Goal: Transaction & Acquisition: Purchase product/service

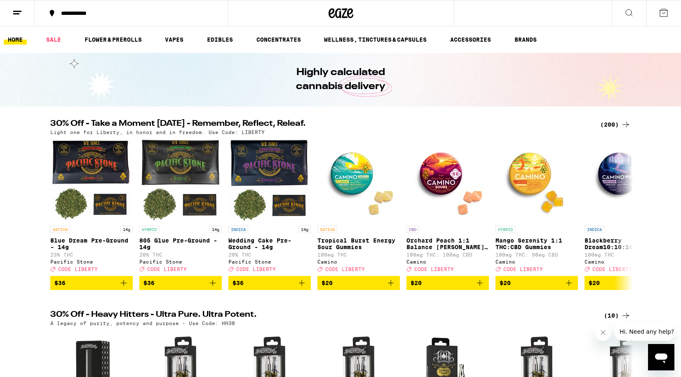
click at [52, 16] on icon at bounding box center [52, 13] width 10 height 10
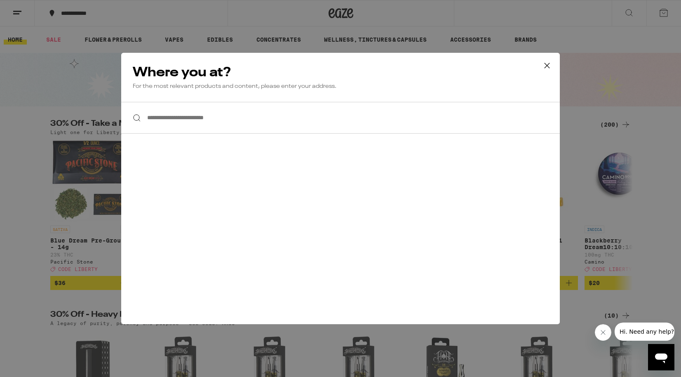
click at [224, 119] on input "**********" at bounding box center [340, 118] width 439 height 32
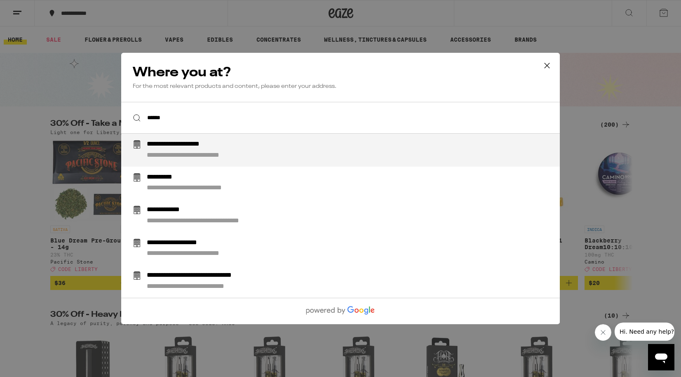
click at [200, 161] on li "**********" at bounding box center [340, 150] width 439 height 33
type input "**********"
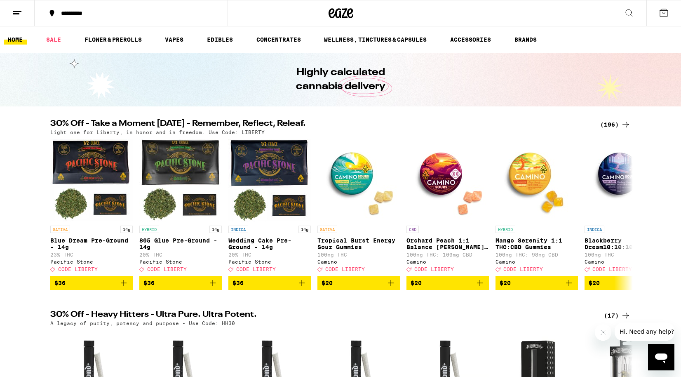
click at [612, 123] on div "(196)" at bounding box center [615, 125] width 31 height 10
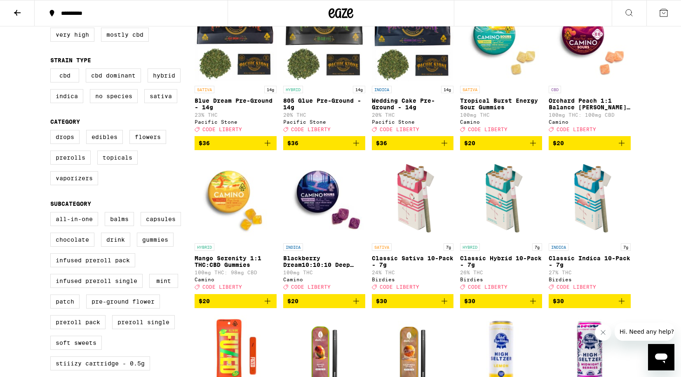
scroll to position [174, 0]
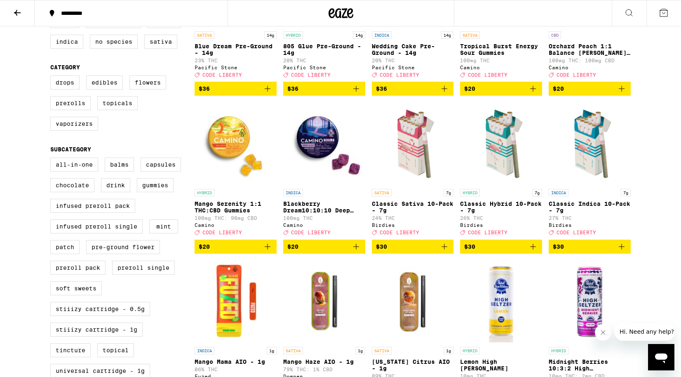
click at [354, 254] on button "$20" at bounding box center [324, 247] width 82 height 14
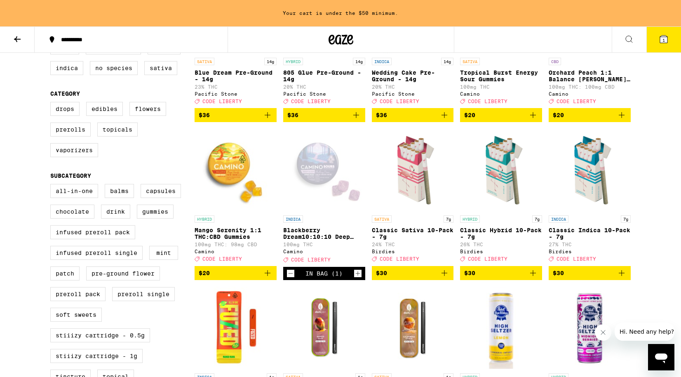
click at [358, 278] on icon "Increment" at bounding box center [357, 273] width 7 height 10
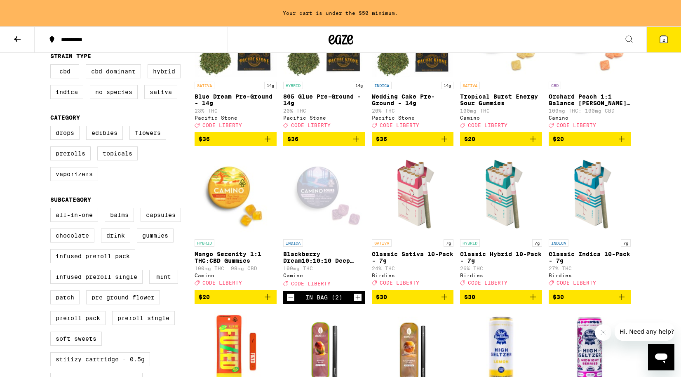
scroll to position [9, 0]
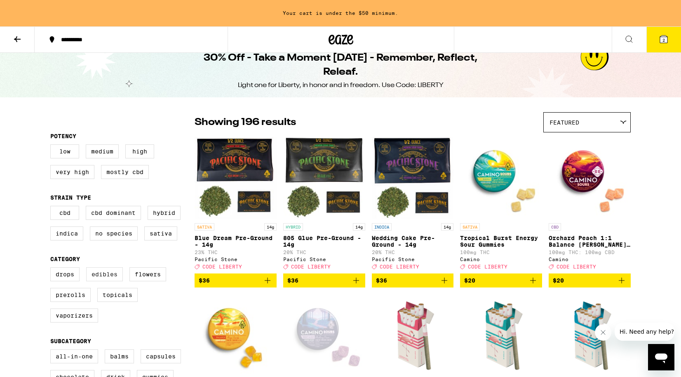
click at [110, 278] on label "Edibles" at bounding box center [104, 274] width 37 height 14
click at [52, 269] on input "Edibles" at bounding box center [52, 268] width 0 height 0
checkbox input "true"
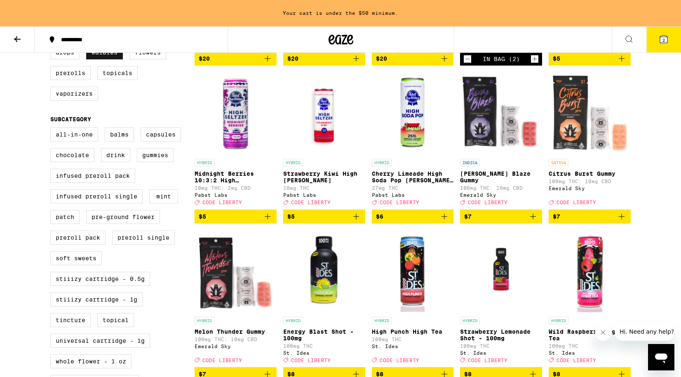
scroll to position [237, 0]
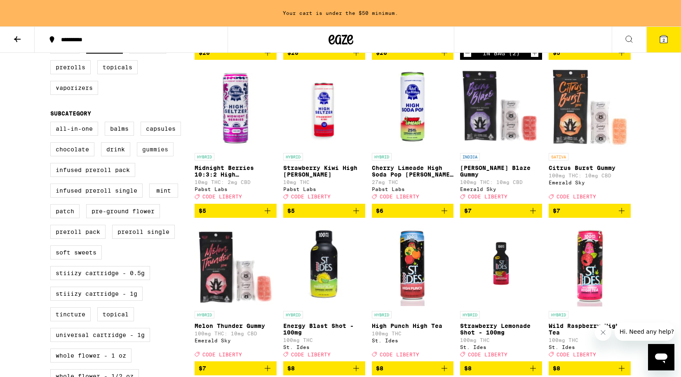
click at [152, 156] on label "Gummies" at bounding box center [155, 149] width 37 height 14
click at [52, 123] on input "Gummies" at bounding box center [52, 123] width 0 height 0
checkbox input "true"
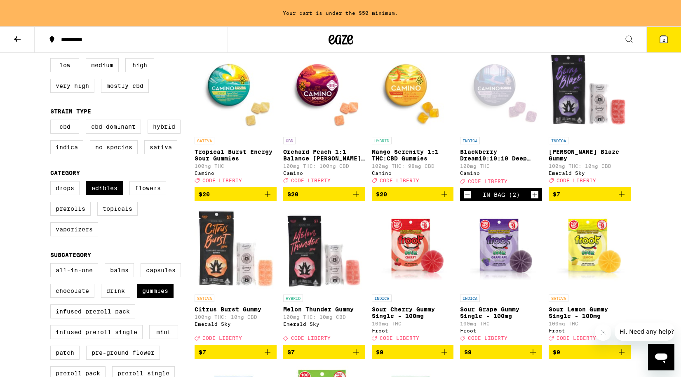
scroll to position [119, 0]
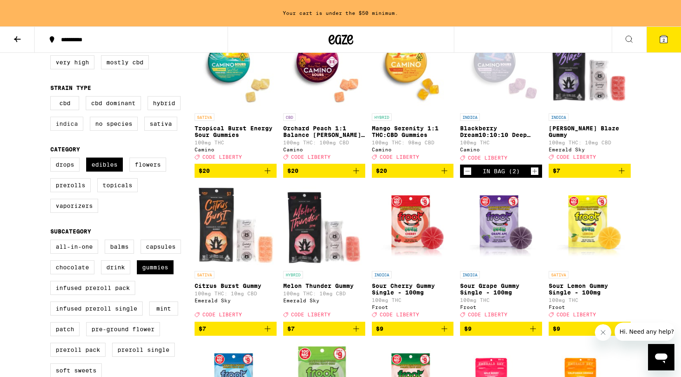
click at [59, 122] on label "Indica" at bounding box center [66, 124] width 33 height 14
click at [52, 98] on input "Indica" at bounding box center [52, 97] width 0 height 0
checkbox input "true"
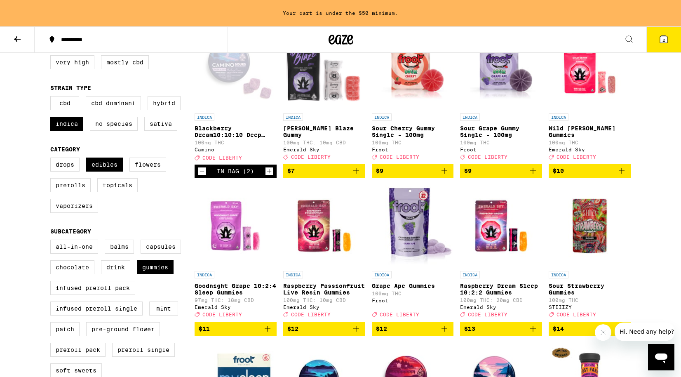
click at [242, 242] on img "Open page for Goodnight Grape 10:2:4 Sleep Gummies from Emerald Sky" at bounding box center [236, 225] width 82 height 82
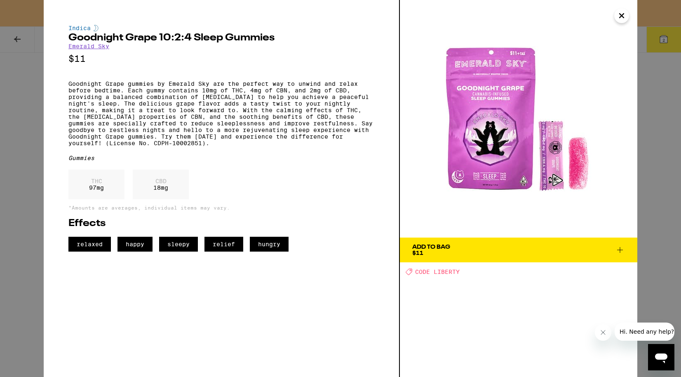
click at [463, 169] on img at bounding box center [518, 118] width 237 height 237
click at [622, 14] on icon "Close" at bounding box center [622, 15] width 10 height 12
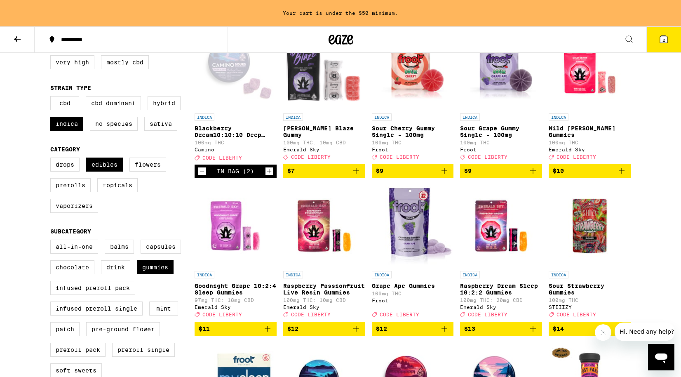
click at [300, 239] on img "Open page for Raspberry Passionfruit Live Resin Gummies from Emerald Sky" at bounding box center [324, 225] width 82 height 82
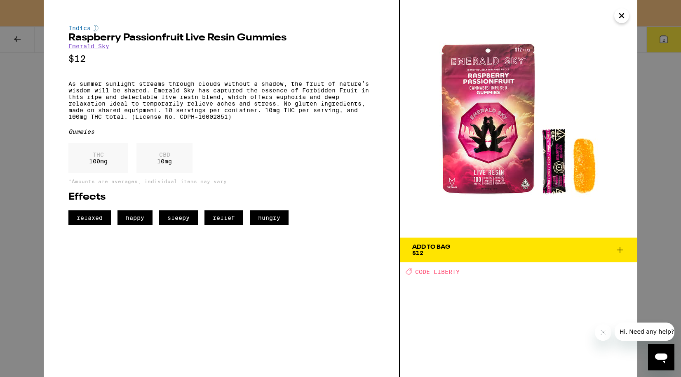
click at [617, 15] on icon "Close" at bounding box center [622, 15] width 10 height 12
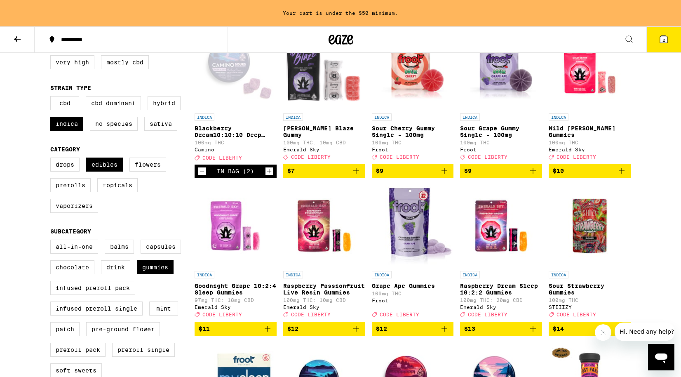
click at [490, 242] on img "Open page for Raspberry Dream Sleep 10:2:2 Gummies from Emerald Sky" at bounding box center [501, 225] width 82 height 82
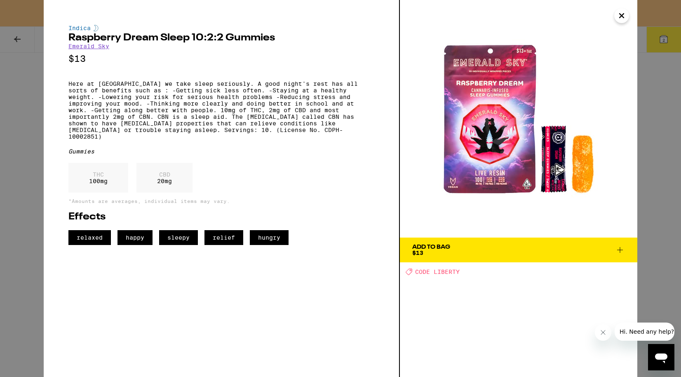
click at [622, 17] on icon "Close" at bounding box center [622, 15] width 10 height 12
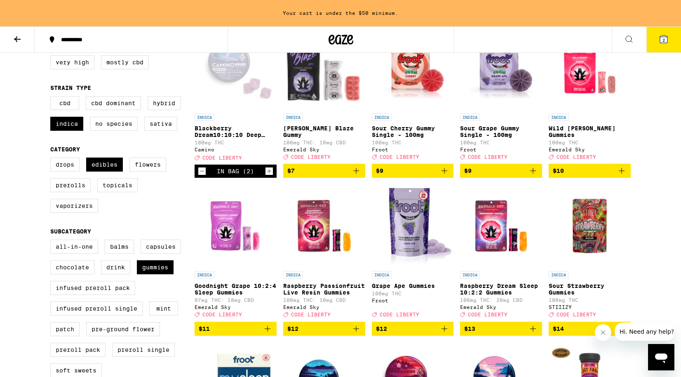
click at [221, 228] on img "Open page for Goodnight Grape 10:2:4 Sleep Gummies from Emerald Sky" at bounding box center [236, 225] width 82 height 82
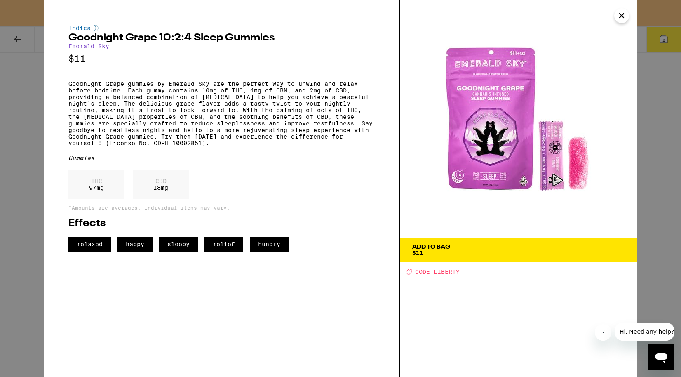
click at [619, 249] on icon at bounding box center [620, 250] width 10 height 10
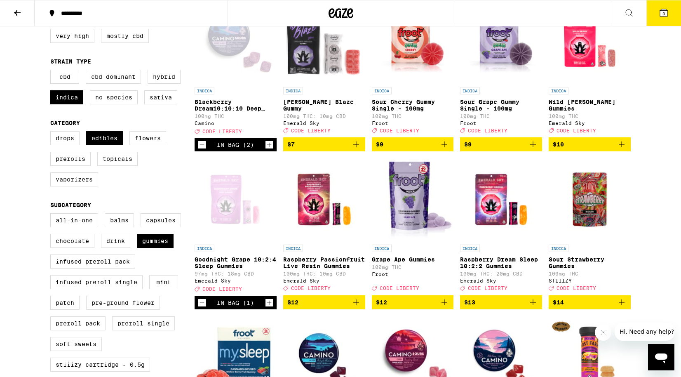
click at [485, 210] on img "Open page for Raspberry Dream Sleep 10:2:2 Gummies from Emerald Sky" at bounding box center [501, 199] width 82 height 82
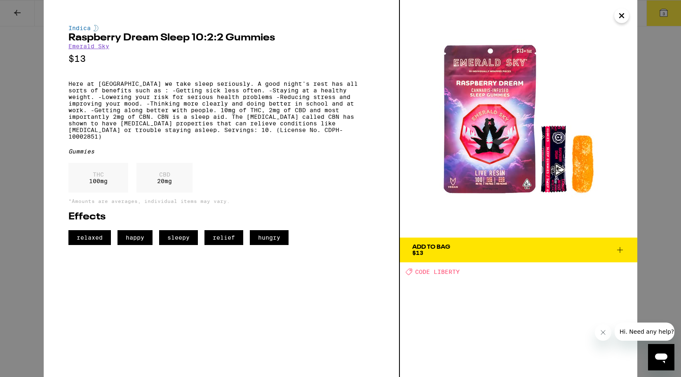
click at [620, 249] on icon at bounding box center [620, 250] width 10 height 10
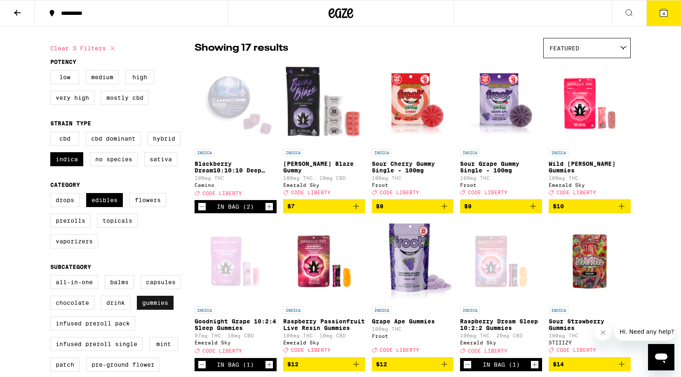
scroll to position [31, 0]
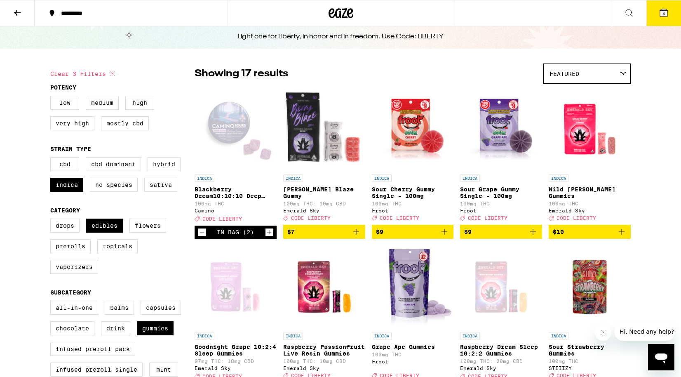
click at [157, 171] on label "Hybrid" at bounding box center [164, 164] width 33 height 14
click at [52, 159] on input "Hybrid" at bounding box center [52, 158] width 0 height 0
checkbox input "true"
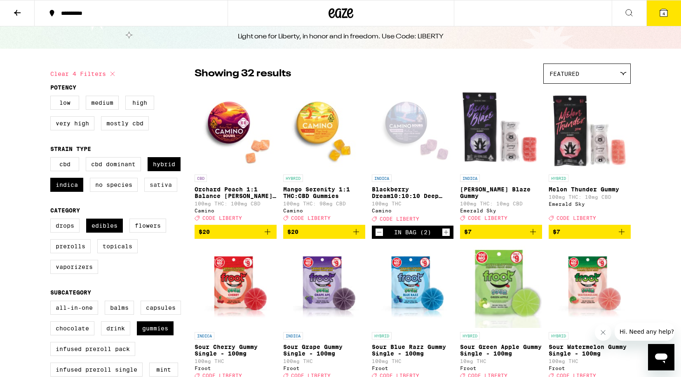
click at [158, 188] on label "Sativa" at bounding box center [160, 185] width 33 height 14
click at [52, 159] on input "Sativa" at bounding box center [52, 158] width 0 height 0
checkbox input "true"
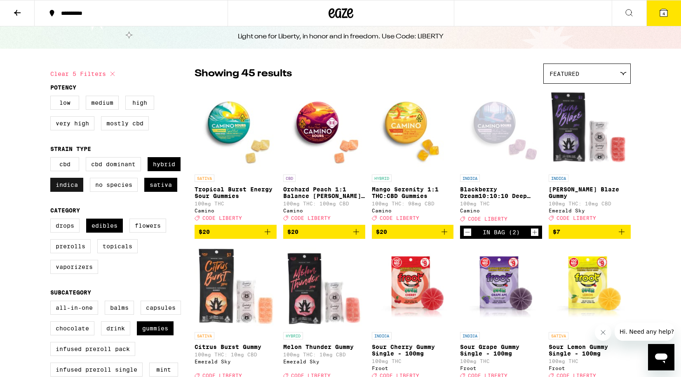
click at [77, 192] on label "Indica" at bounding box center [66, 185] width 33 height 14
click at [52, 159] on input "Indica" at bounding box center [52, 158] width 0 height 0
checkbox input "false"
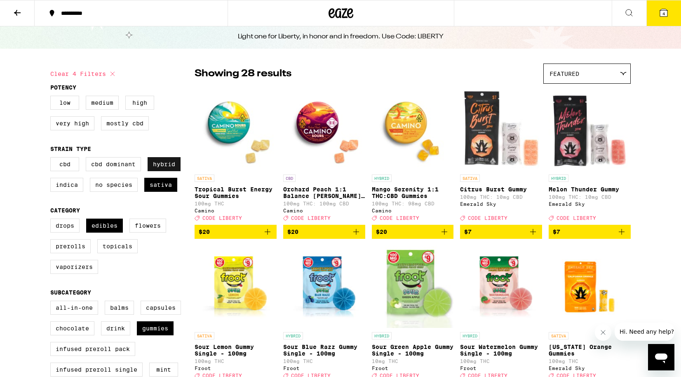
click at [174, 171] on label "Hybrid" at bounding box center [164, 164] width 33 height 14
click at [52, 159] on input "Hybrid" at bounding box center [52, 158] width 0 height 0
checkbox input "false"
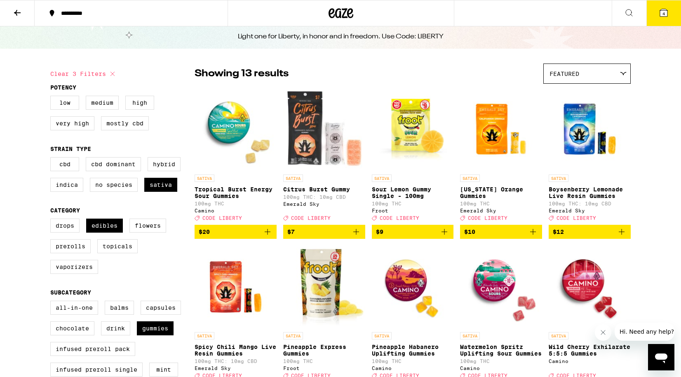
scroll to position [147, 0]
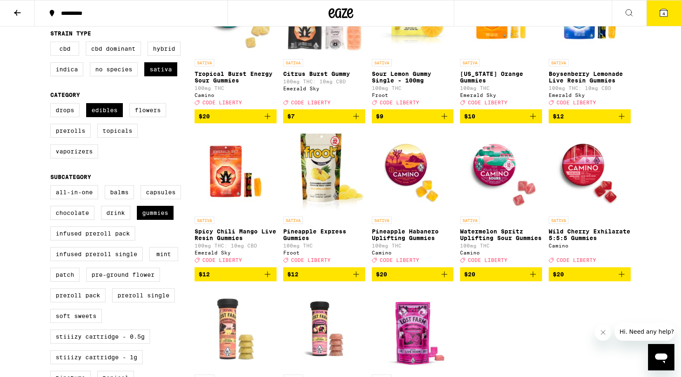
click at [448, 281] on button "$20" at bounding box center [413, 274] width 82 height 14
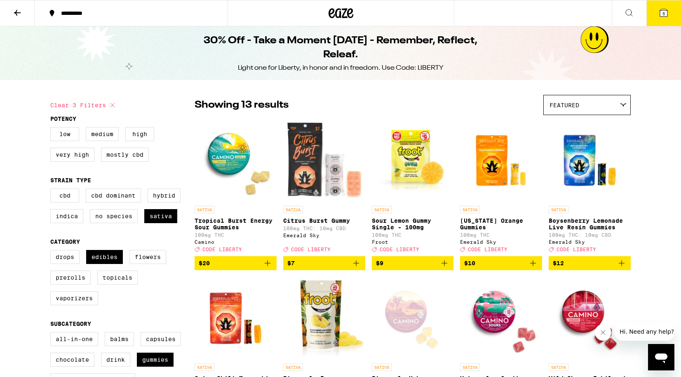
scroll to position [0, 0]
click at [659, 11] on icon at bounding box center [664, 13] width 10 height 10
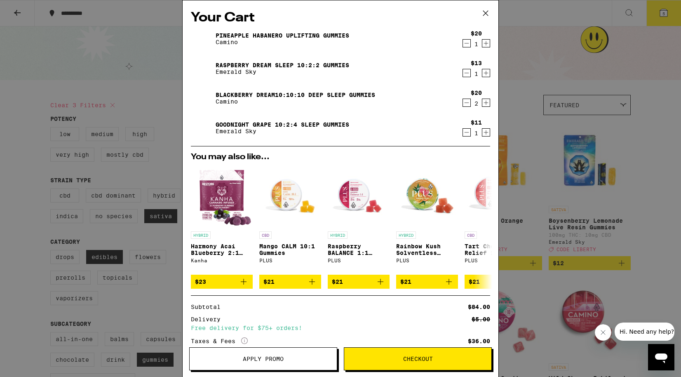
click at [256, 350] on button "Apply Promo" at bounding box center [263, 358] width 148 height 23
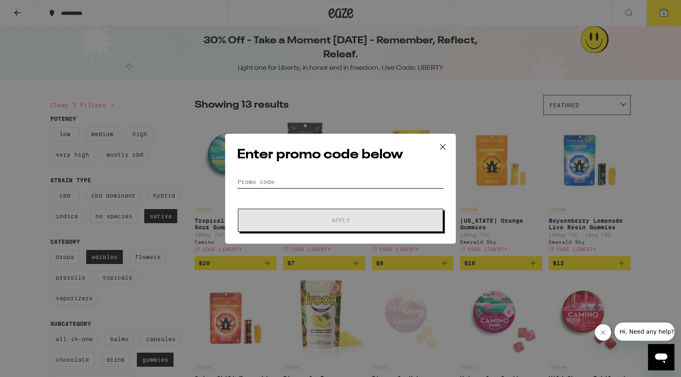
click at [311, 180] on input "Promo Code" at bounding box center [340, 182] width 207 height 12
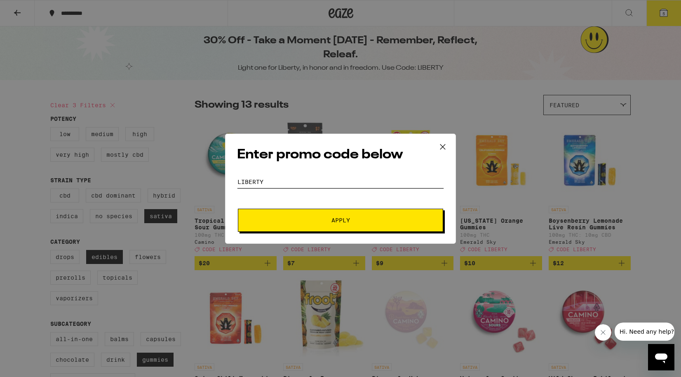
type input "LIBERTY"
click at [350, 228] on button "Apply" at bounding box center [340, 220] width 205 height 23
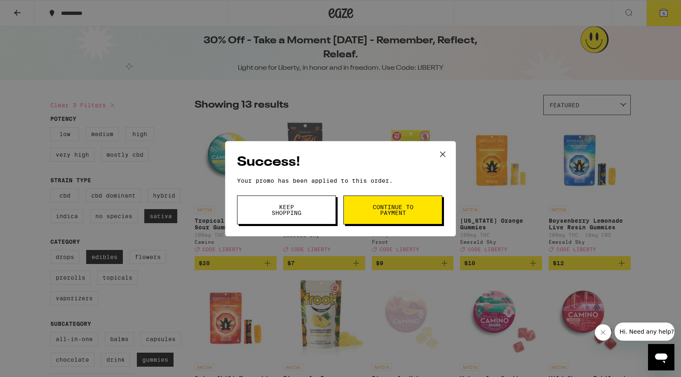
click at [303, 221] on button "Keep Shopping" at bounding box center [286, 209] width 99 height 29
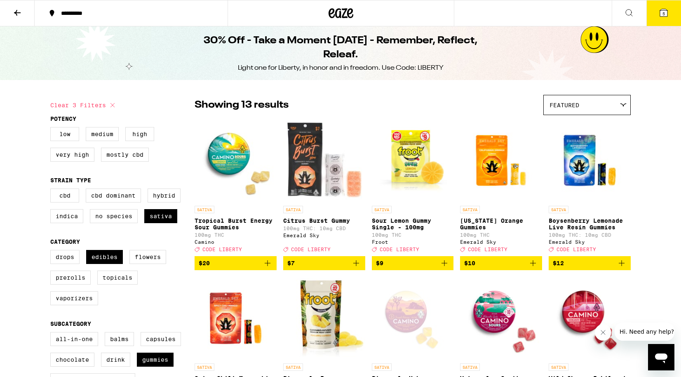
click at [663, 19] on button "5" at bounding box center [663, 13] width 35 height 26
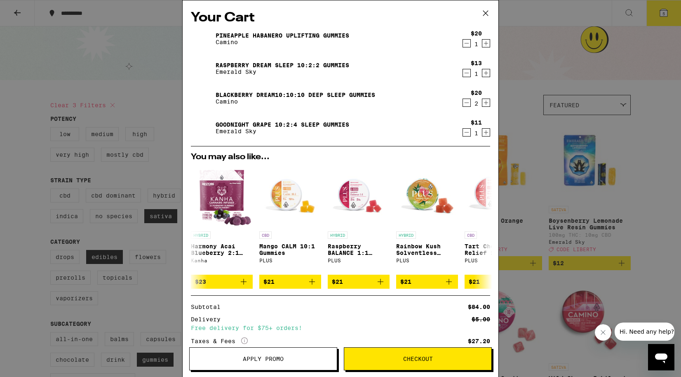
click at [550, 74] on div "Your Cart Pineapple Habanero Uplifting Gummies Camino $20 1 Raspberry Dream Sle…" at bounding box center [340, 188] width 681 height 377
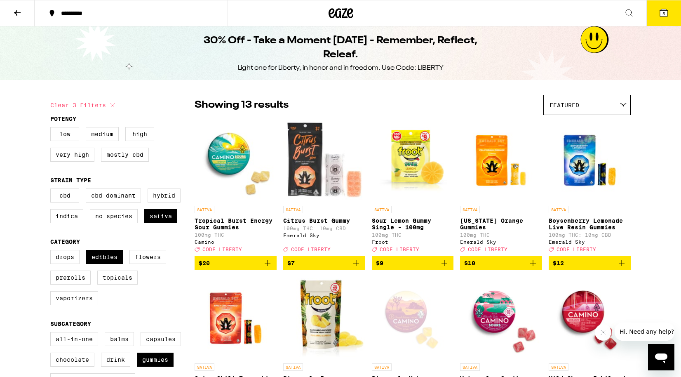
click at [670, 14] on button "5" at bounding box center [663, 13] width 35 height 26
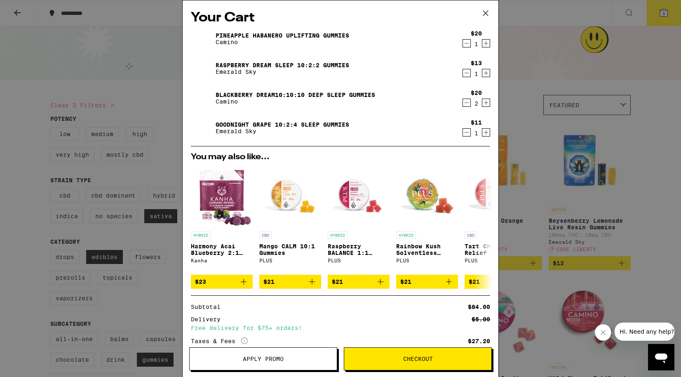
click at [487, 107] on icon "Increment" at bounding box center [485, 103] width 7 height 10
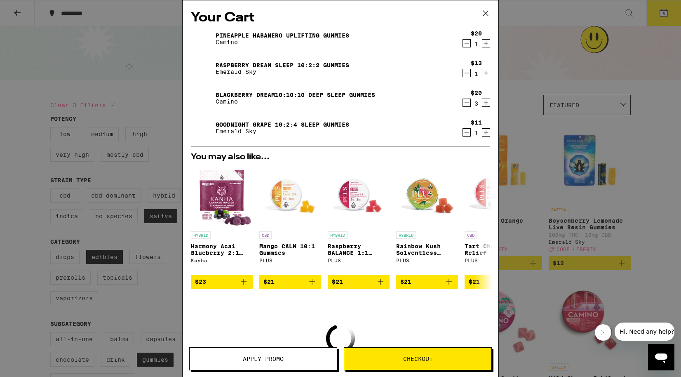
click at [466, 72] on icon "Decrement" at bounding box center [466, 73] width 7 height 10
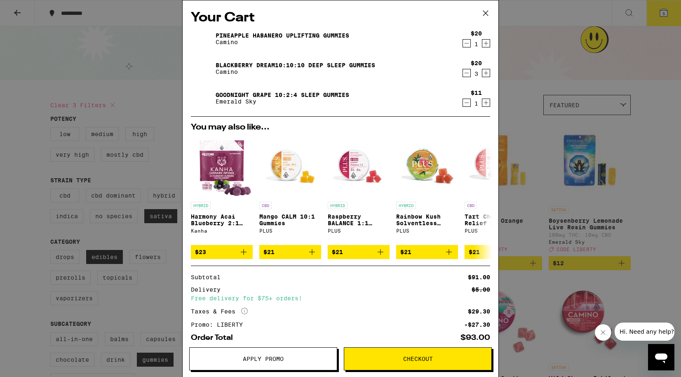
click at [465, 102] on icon "Decrement" at bounding box center [466, 103] width 7 height 10
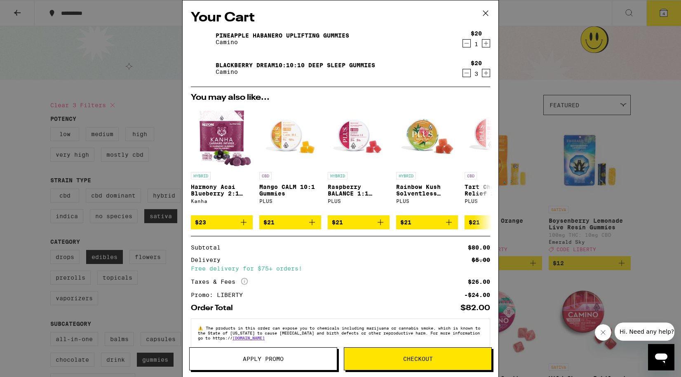
click at [397, 363] on button "Checkout" at bounding box center [418, 358] width 148 height 23
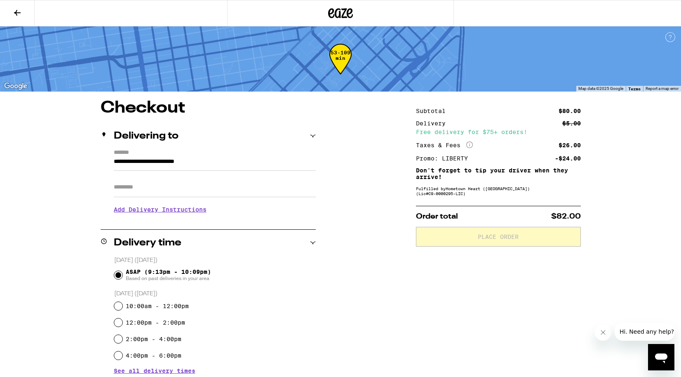
click at [184, 214] on h3 "Add Delivery Instructions" at bounding box center [215, 209] width 202 height 19
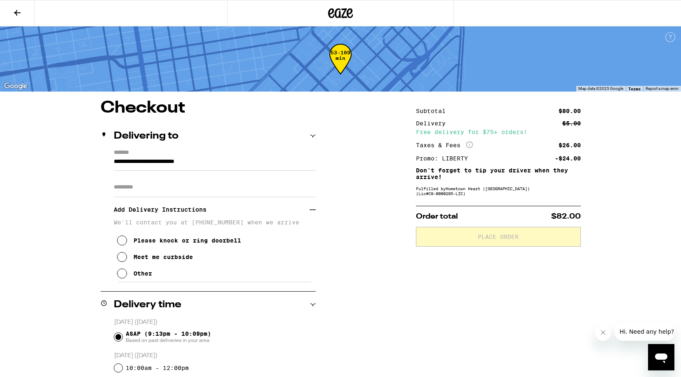
click at [148, 256] on button "Meet me curbside" at bounding box center [155, 257] width 76 height 16
